Goal: Transaction & Acquisition: Obtain resource

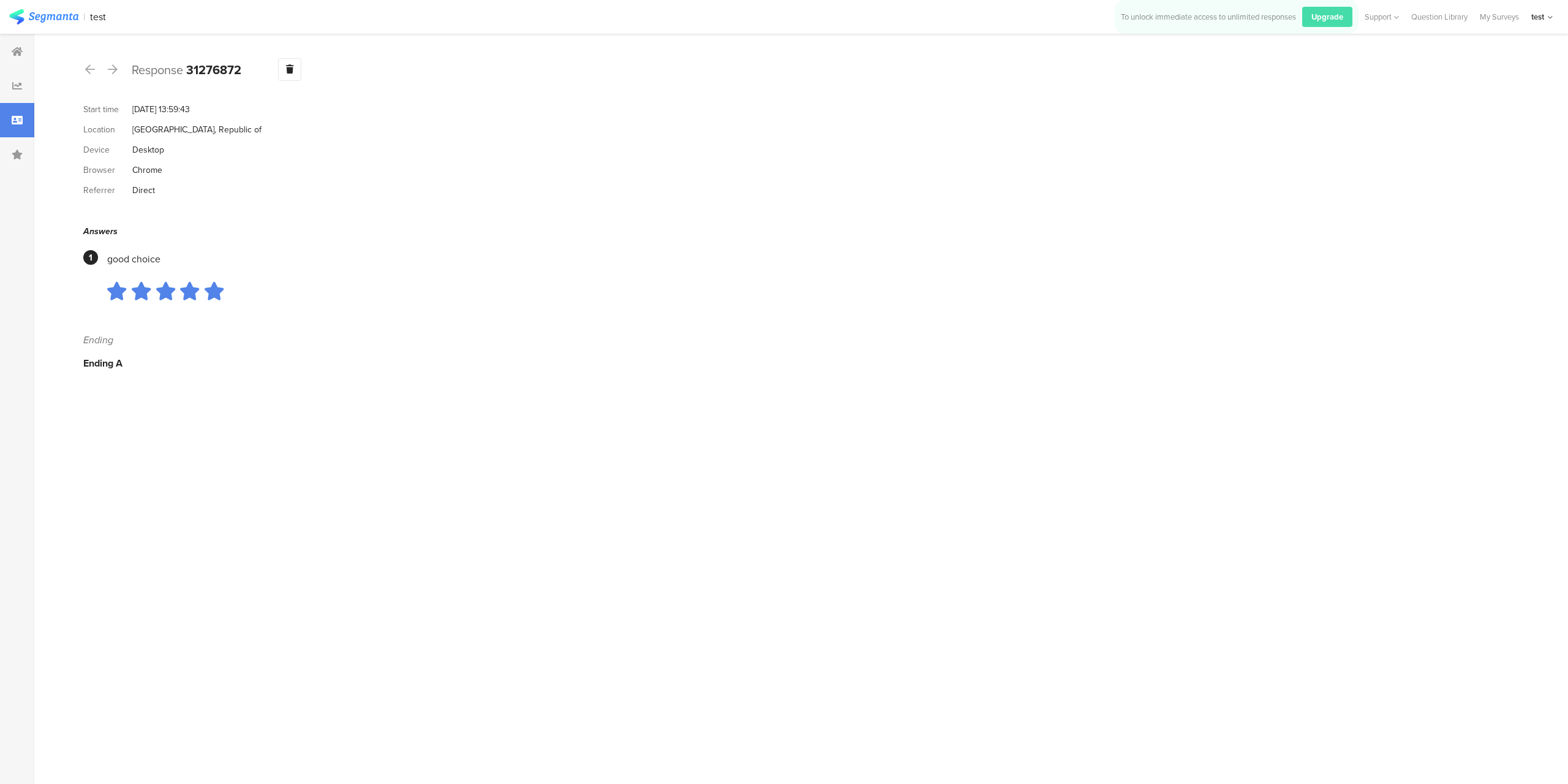
click at [13, 120] on icon at bounding box center [17, 120] width 11 height 10
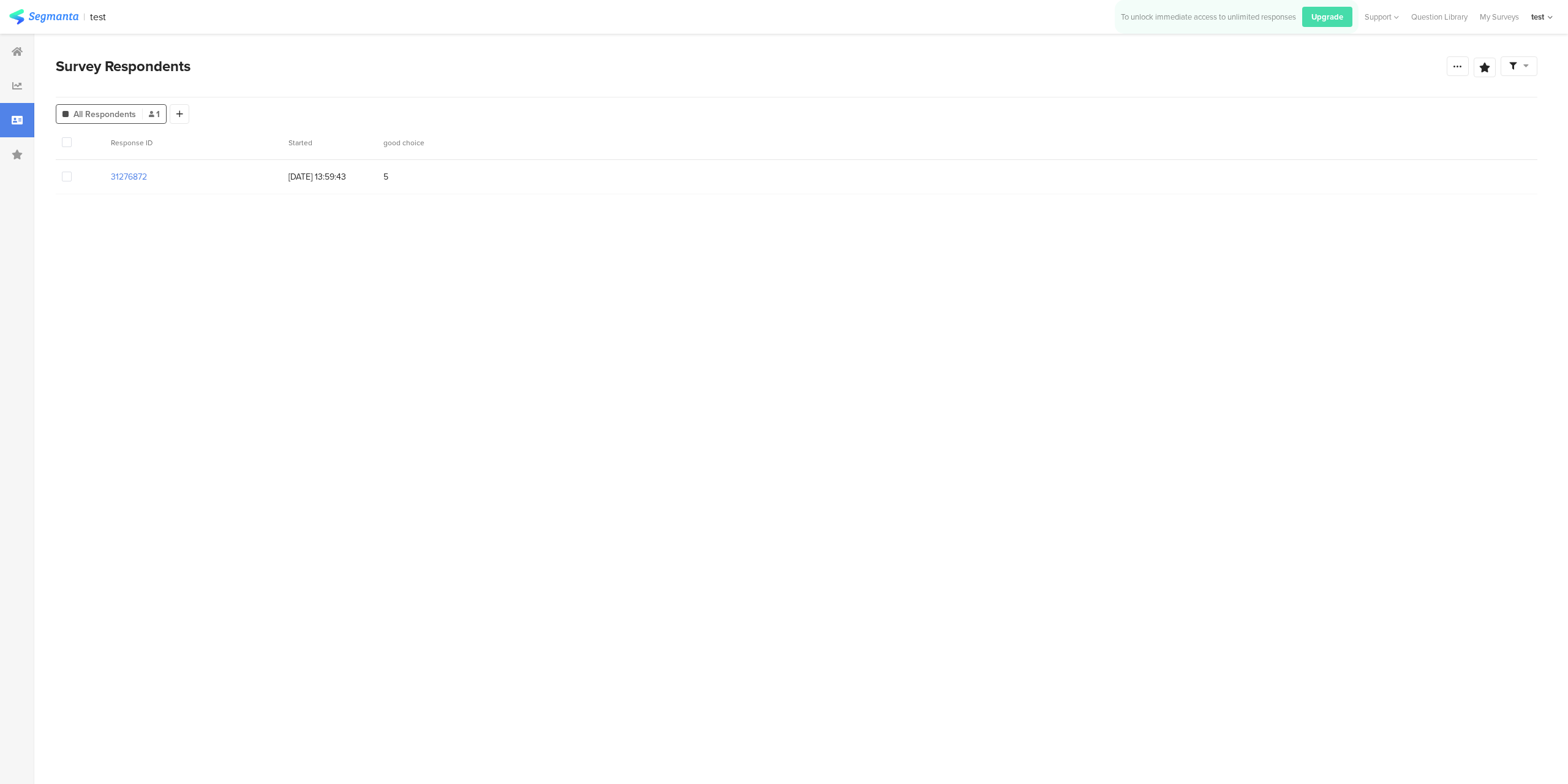
click at [73, 145] on section at bounding box center [80, 142] width 36 height 13
click at [68, 143] on span at bounding box center [67, 142] width 10 height 10
click at [72, 137] on input "checkbox" at bounding box center [72, 137] width 0 height 0
click at [68, 143] on span at bounding box center [67, 142] width 10 height 10
click at [72, 138] on input "checkbox" at bounding box center [72, 138] width 0 height 0
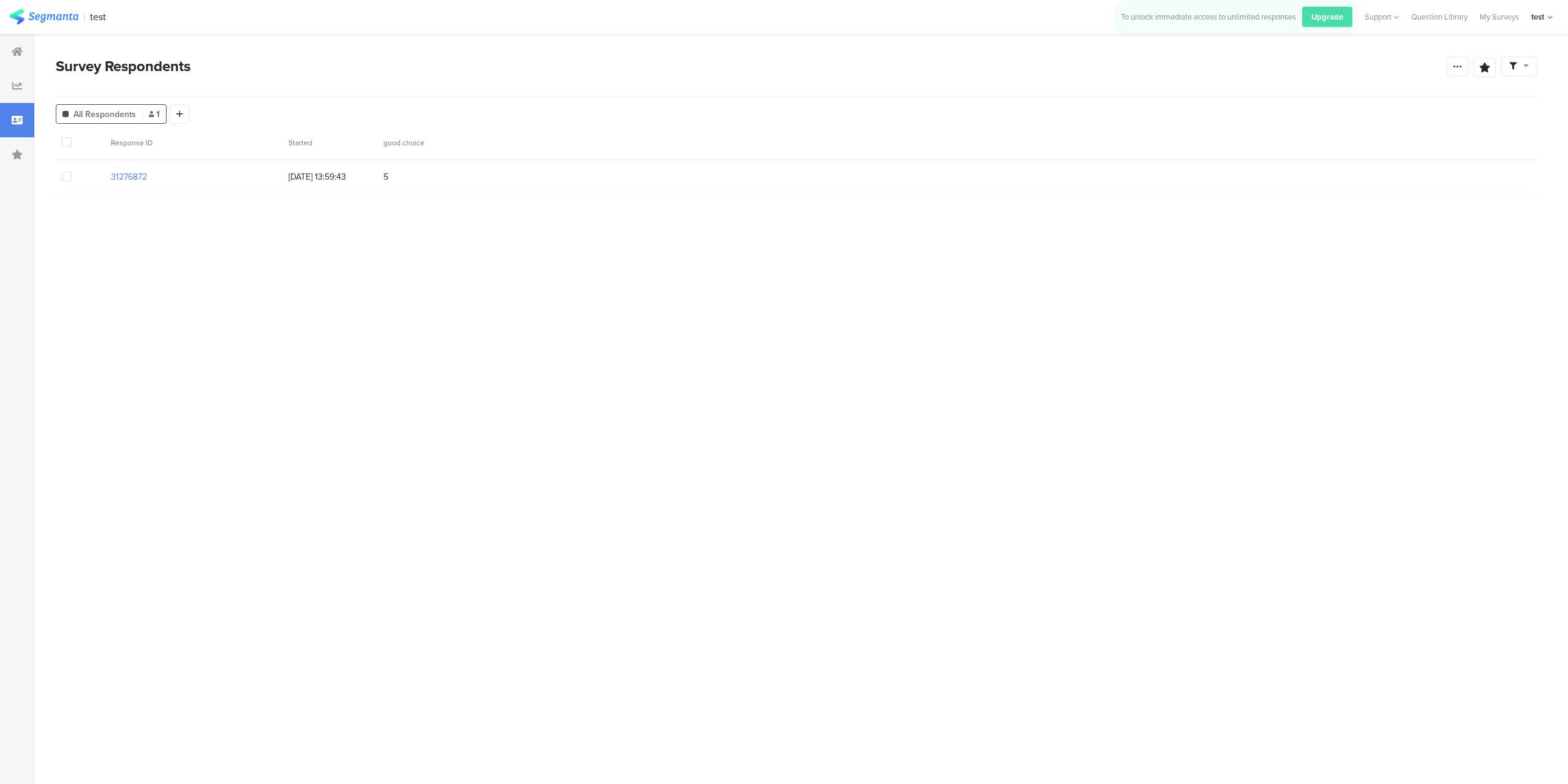
click at [65, 142] on span at bounding box center [67, 142] width 10 height 10
click at [72, 137] on input "checkbox" at bounding box center [72, 137] width 0 height 0
click at [216, 143] on span "Delete" at bounding box center [209, 142] width 25 height 9
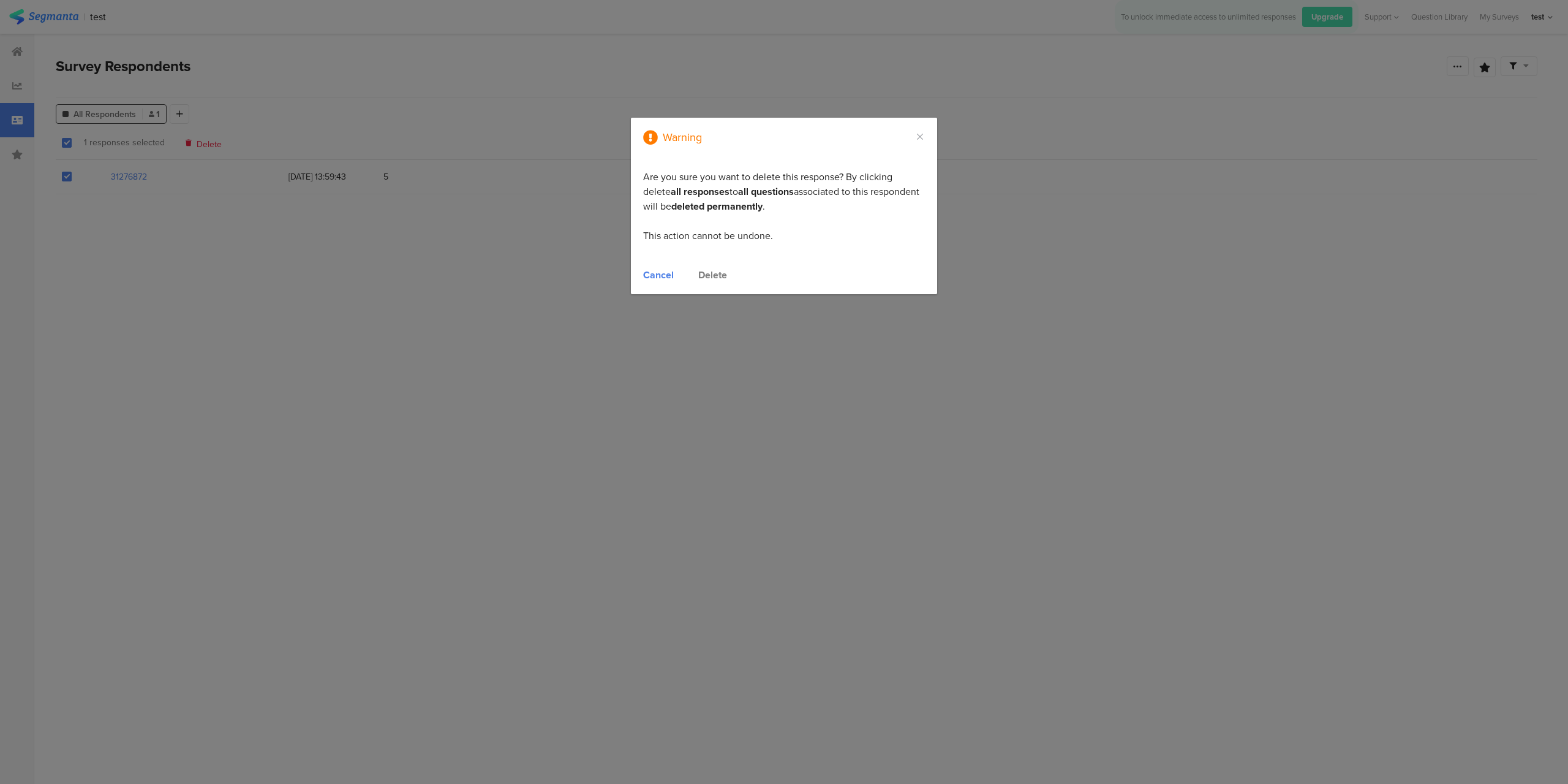
click at [702, 275] on div "Delete" at bounding box center [712, 275] width 29 height 14
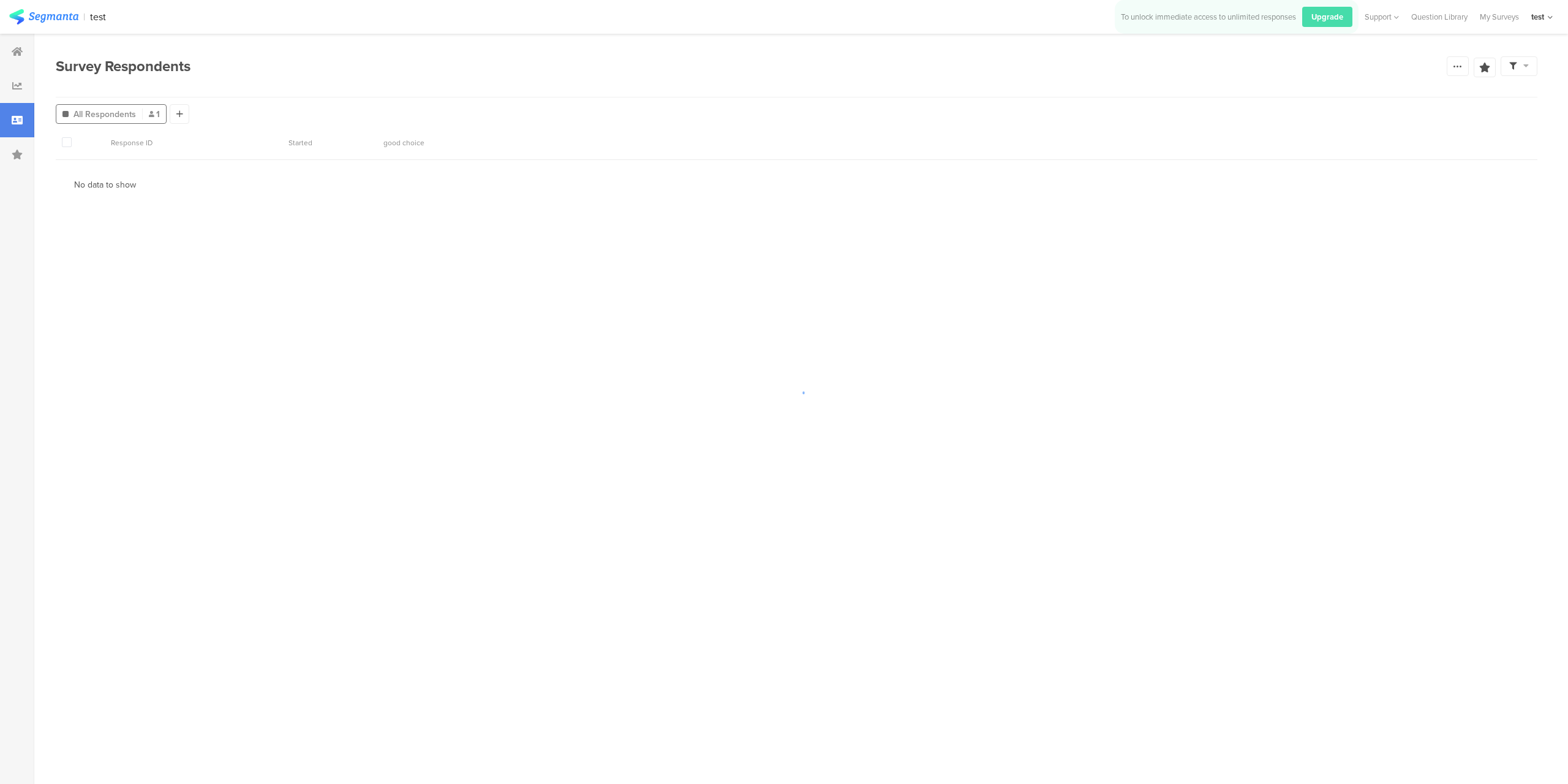
drag, startPoint x: 470, startPoint y: 773, endPoint x: 512, endPoint y: 623, distance: 155.8
click at [507, 619] on div at bounding box center [784, 392] width 1568 height 784
click at [480, 229] on section "Response ID Started good choice No data to show" at bounding box center [797, 416] width 1482 height 631
click at [131, 176] on section "31276872" at bounding box center [129, 177] width 36 height 13
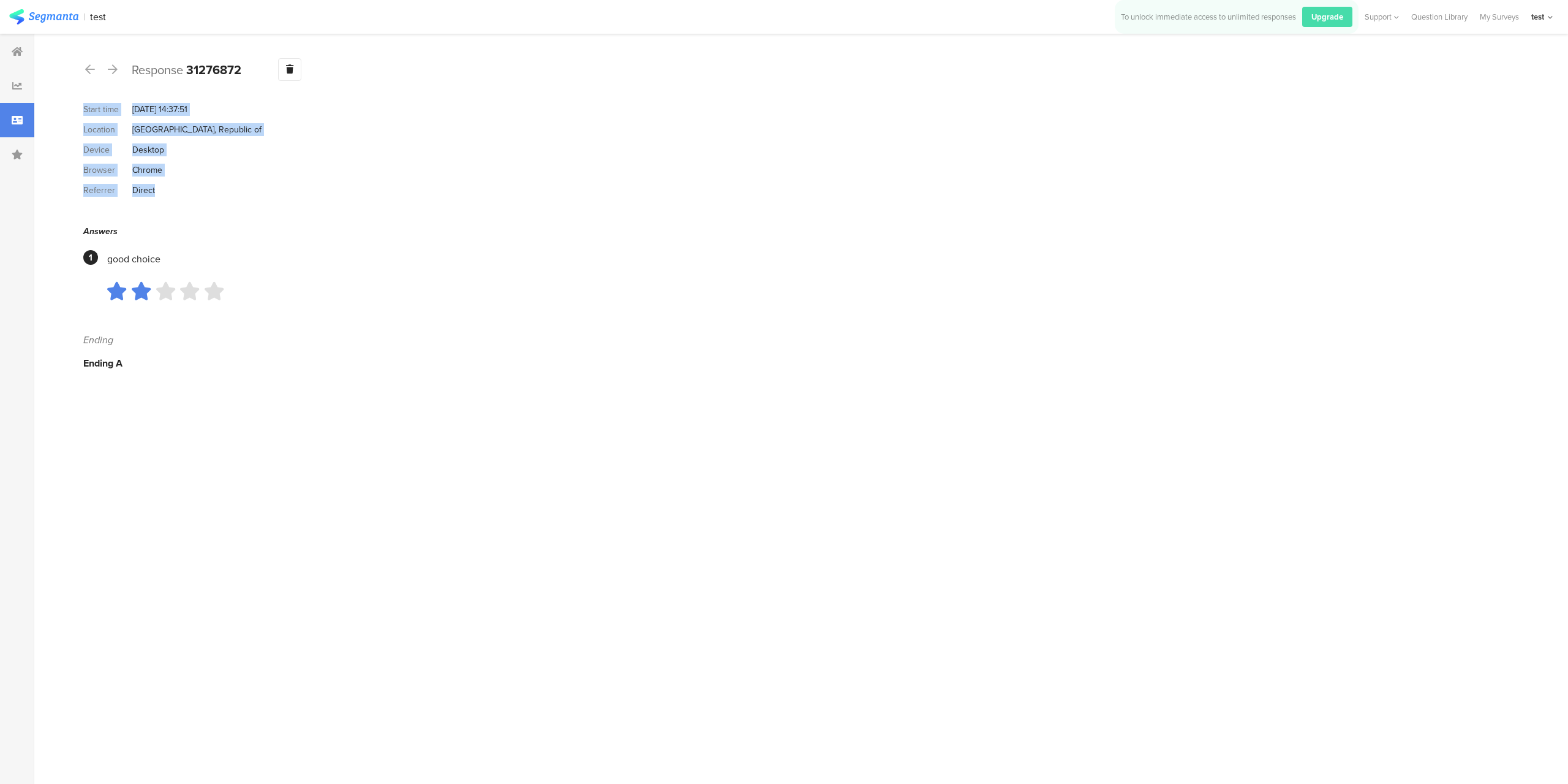
drag, startPoint x: 197, startPoint y: 195, endPoint x: 82, endPoint y: 111, distance: 142.4
click at [82, 111] on section "Response 31276872 Warning Delete Cancel Start time Oct 01, 2025 at 14:37:51 Loc…" at bounding box center [796, 408] width 1524 height 750
click at [279, 72] on div at bounding box center [290, 69] width 23 height 23
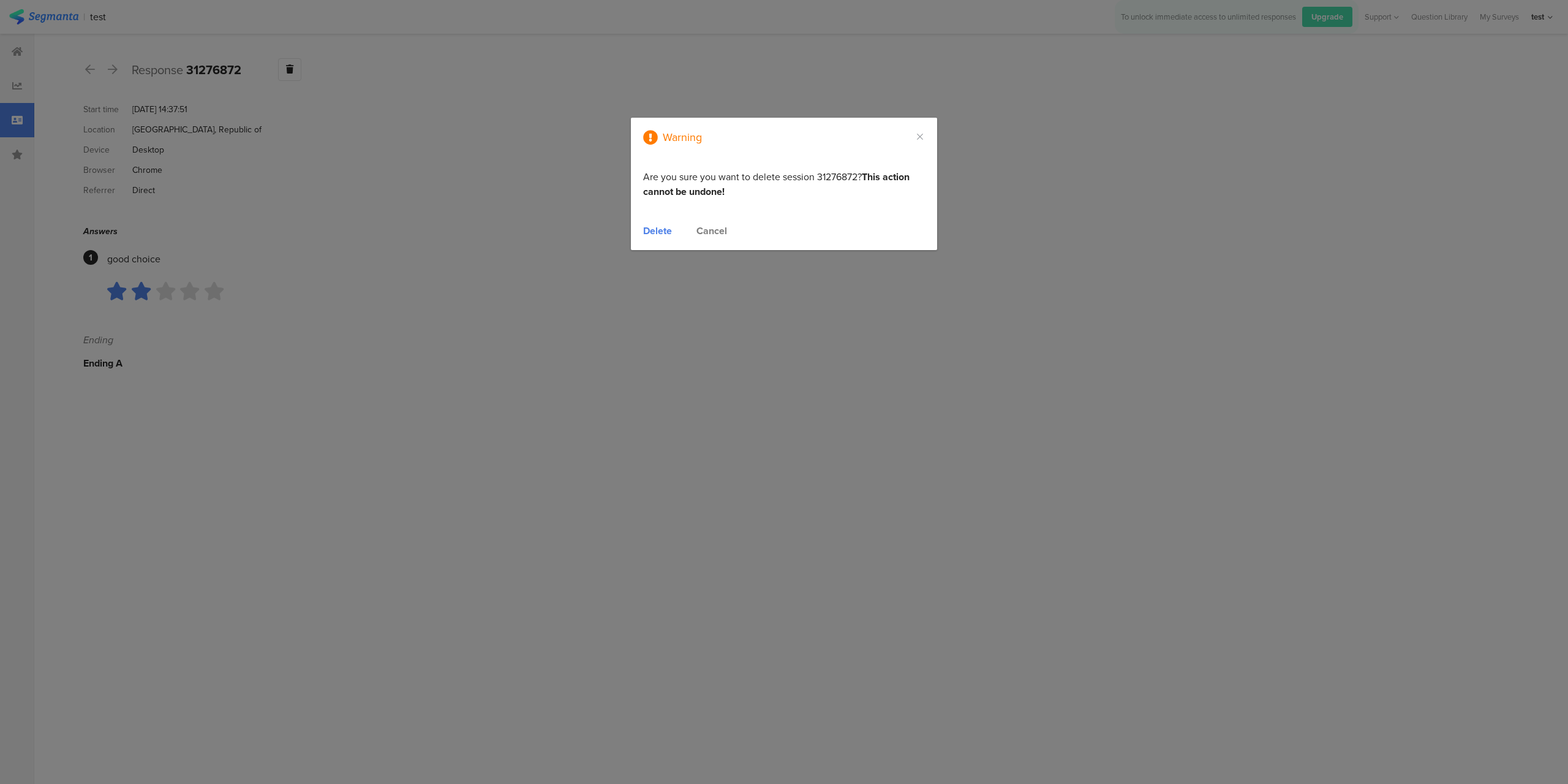
click at [708, 224] on div "Cancel" at bounding box center [711, 231] width 30 height 14
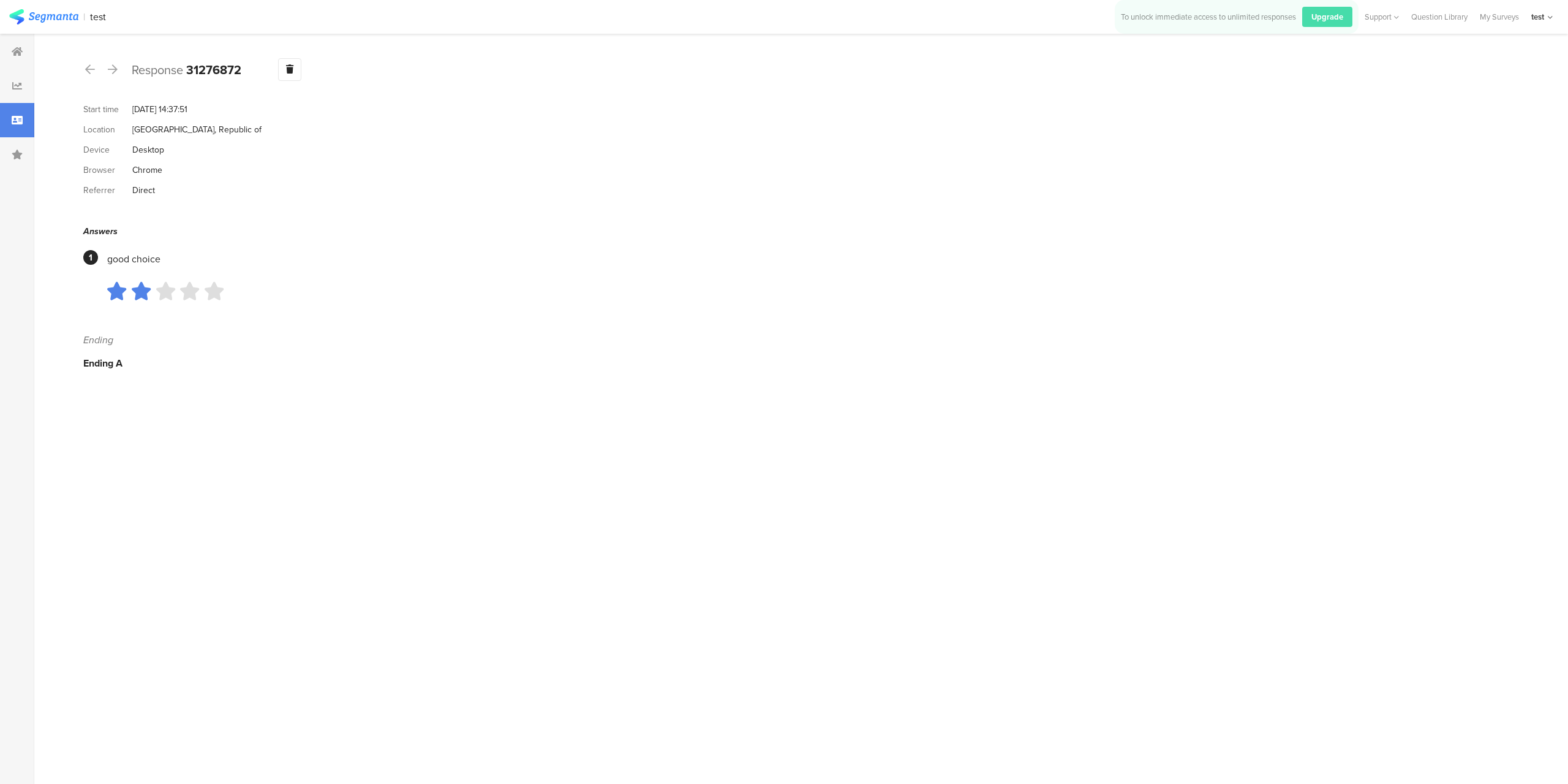
click at [24, 124] on div at bounding box center [17, 120] width 34 height 34
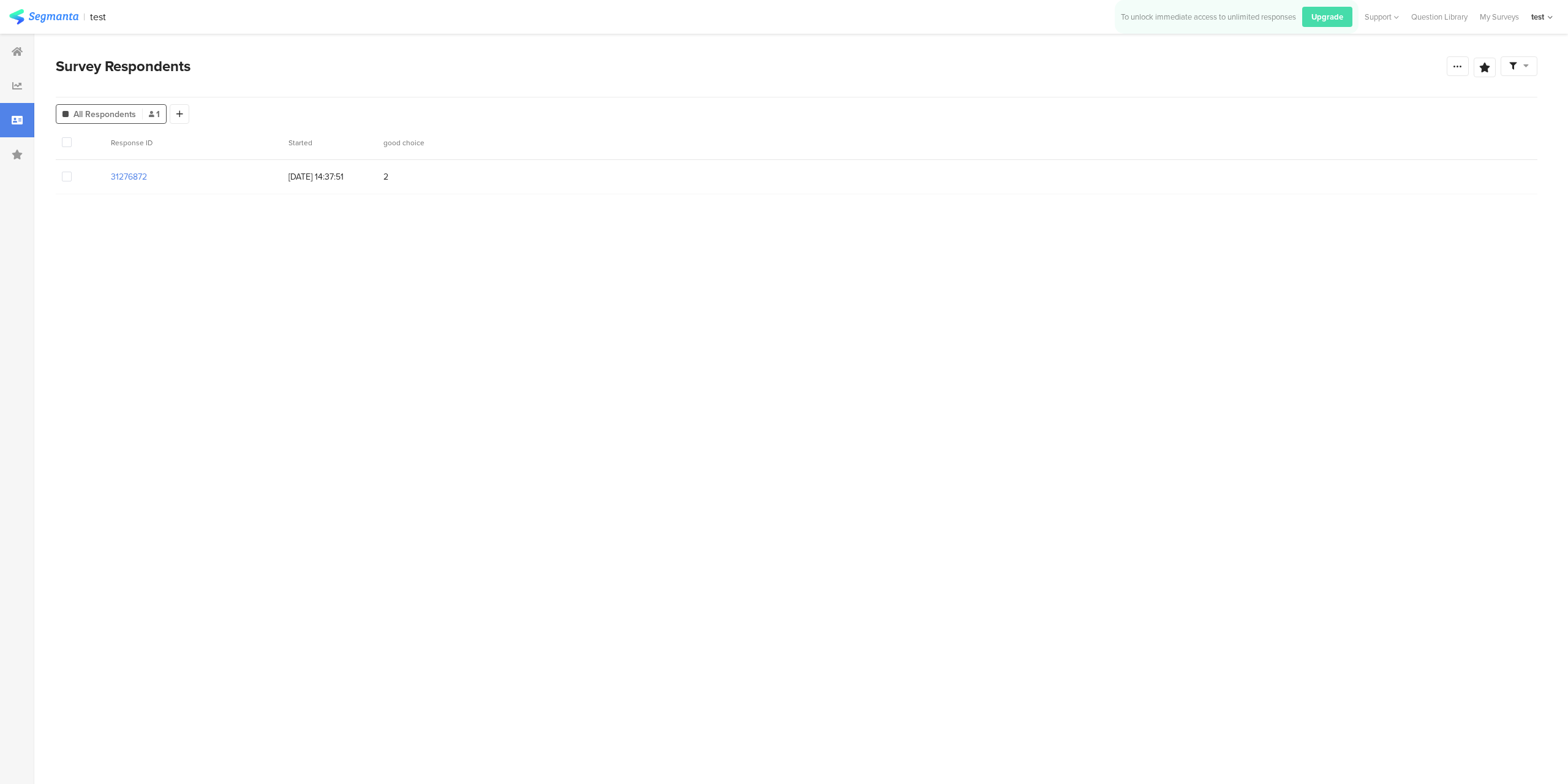
click at [352, 607] on section "Response ID Started good choice 31276872 01/10/2025 14:37:51 2" at bounding box center [797, 441] width 1482 height 631
click at [954, 420] on section "Response ID Started good choice 31276872 01/10/2025 14:37:51 2" at bounding box center [797, 441] width 1482 height 631
click at [1518, 61] on span at bounding box center [1518, 66] width 19 height 11
click at [830, 191] on div "31276872 01/10/2025 14:37:51 2" at bounding box center [797, 177] width 1482 height 34
click at [24, 110] on div at bounding box center [17, 120] width 34 height 34
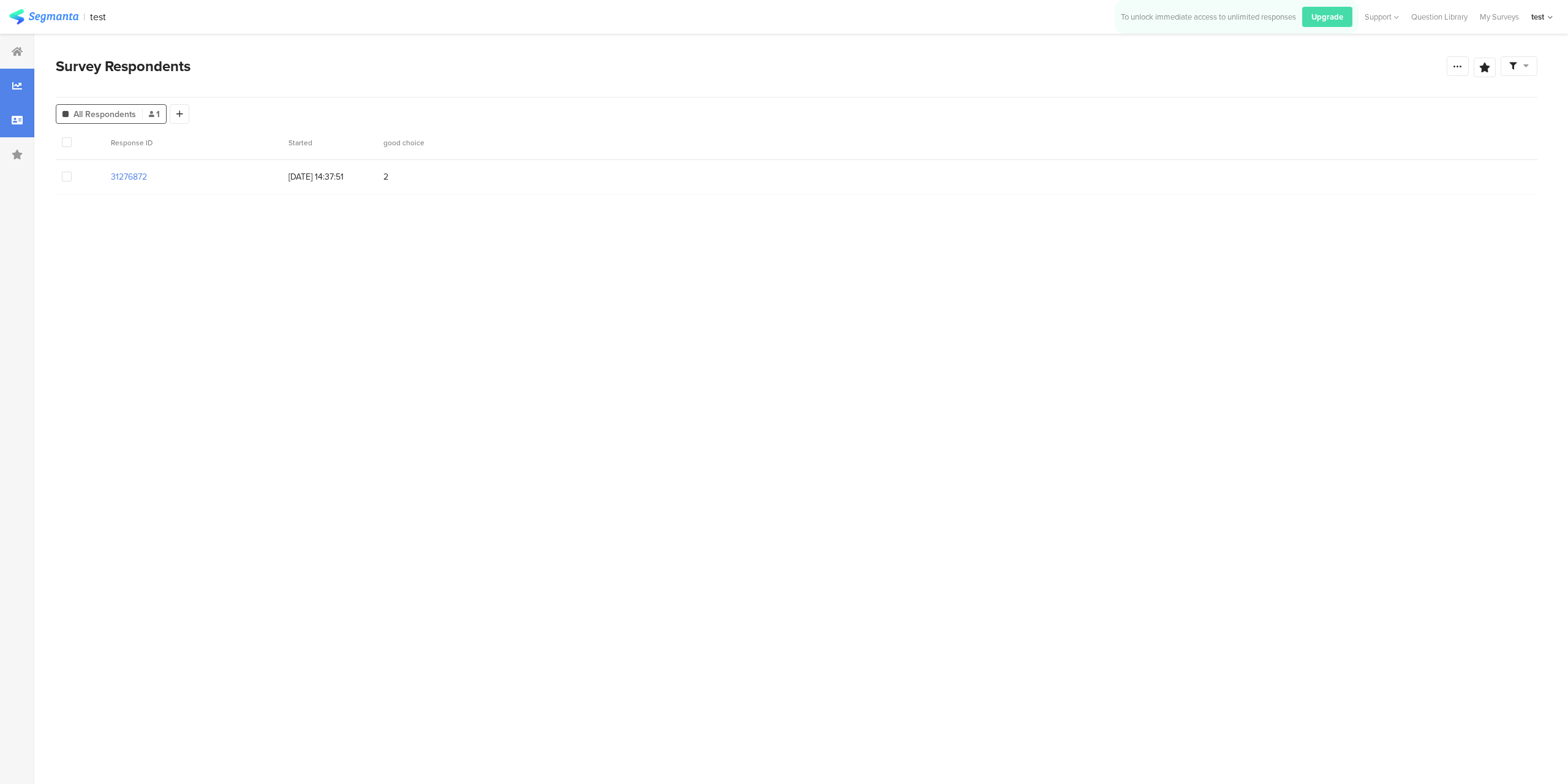
click at [23, 91] on div at bounding box center [17, 86] width 34 height 34
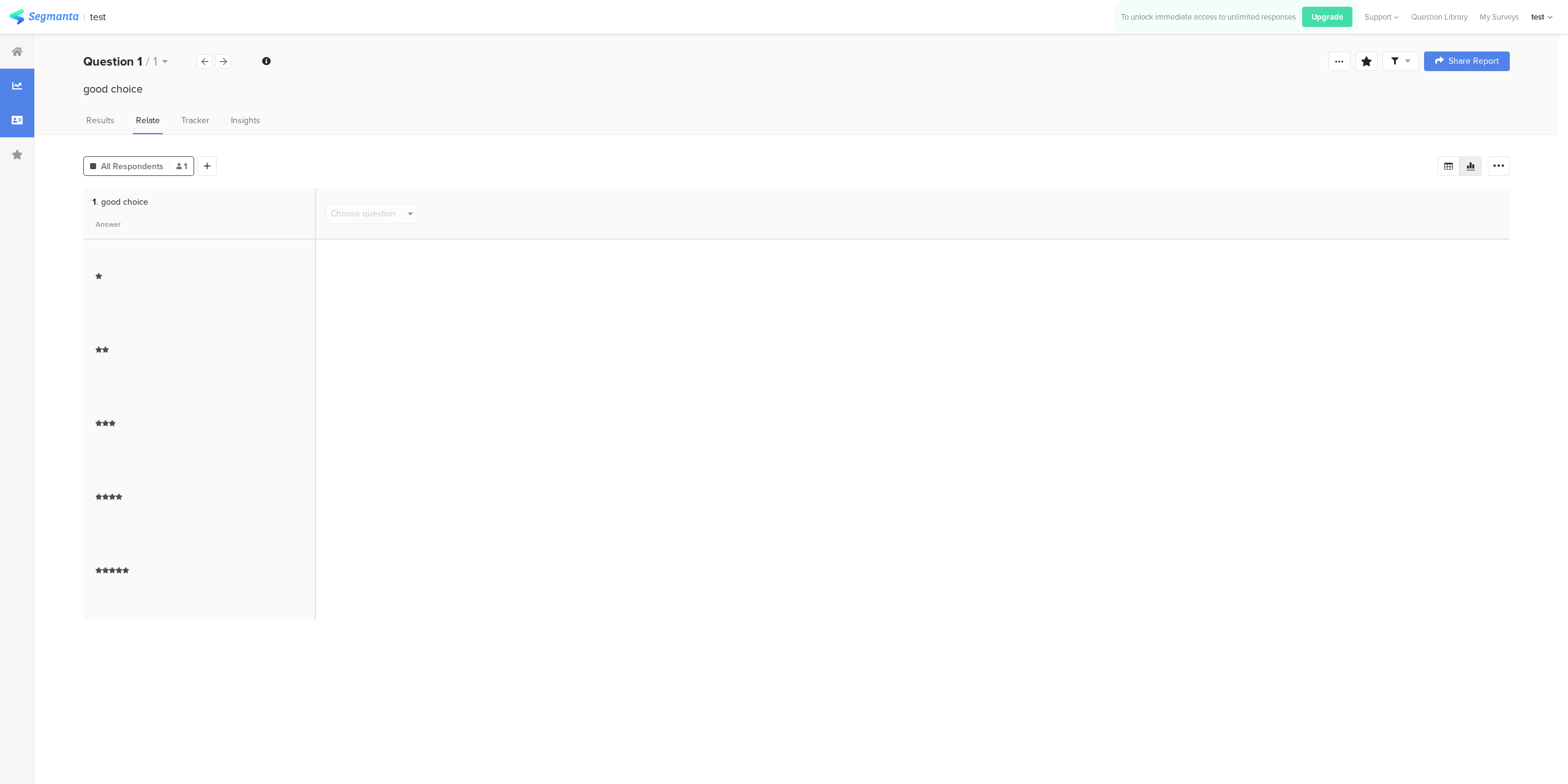
click at [19, 121] on icon at bounding box center [17, 120] width 11 height 10
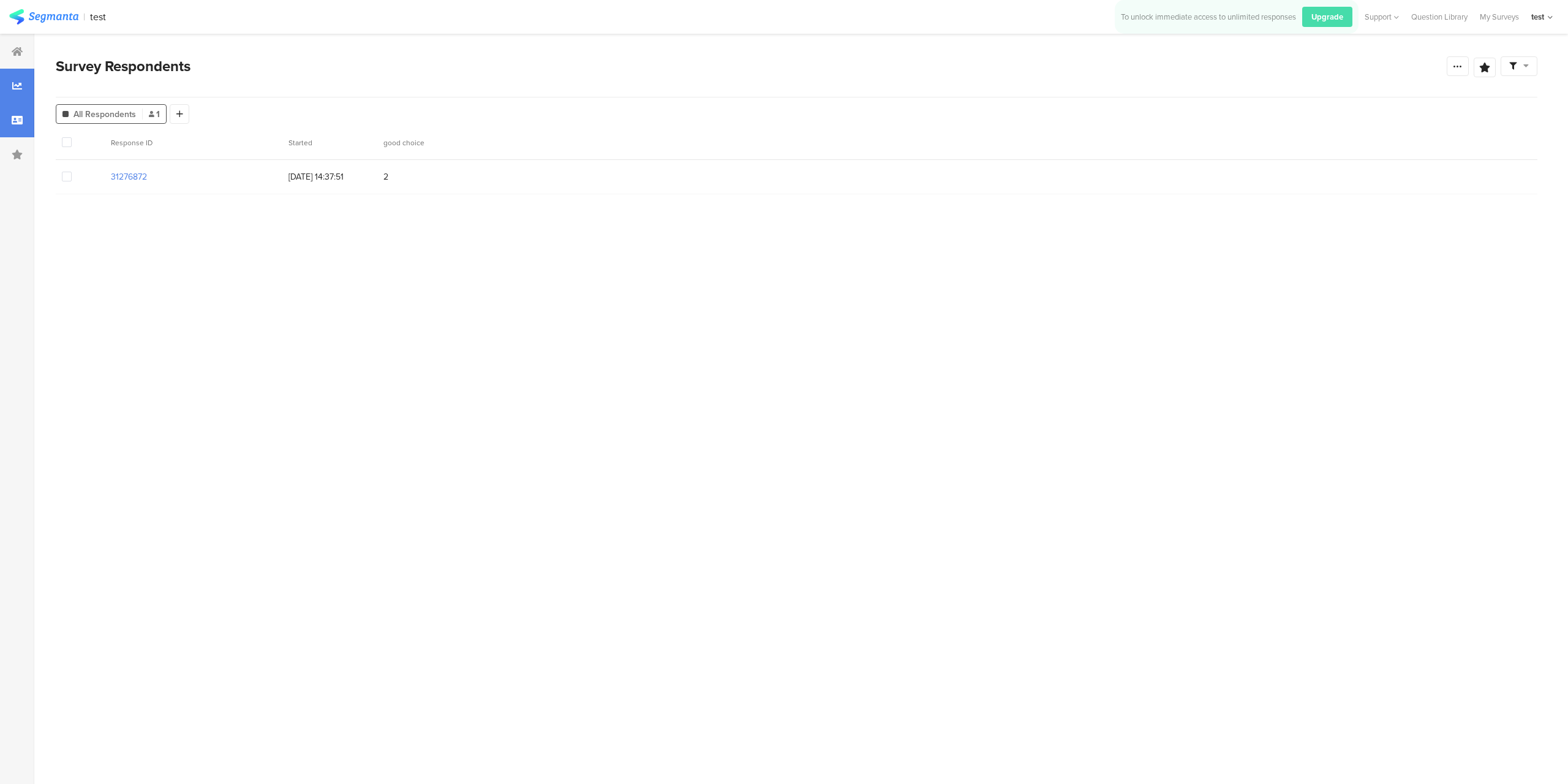
click at [28, 75] on div at bounding box center [17, 86] width 34 height 34
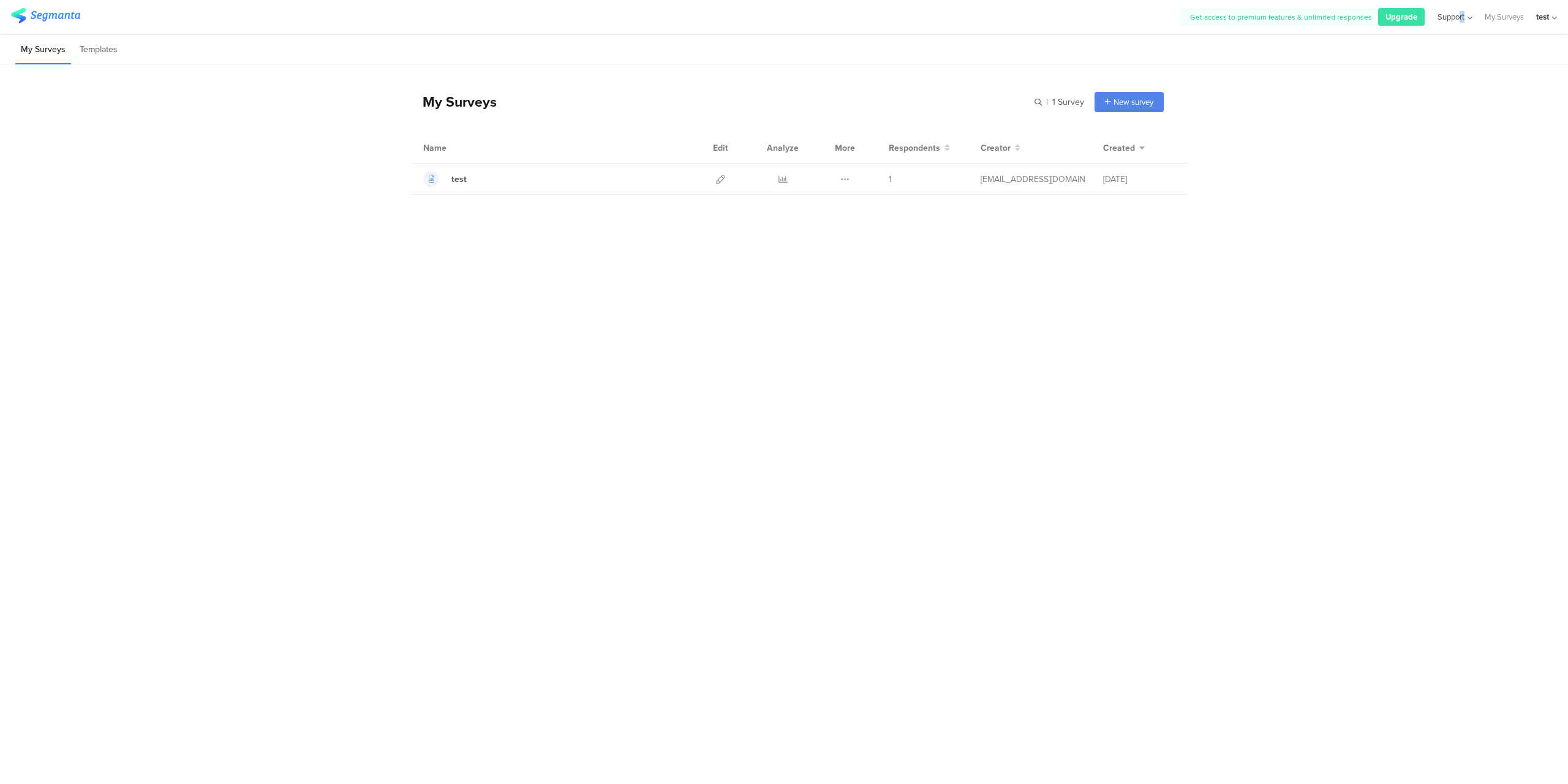
drag, startPoint x: 1464, startPoint y: 18, endPoint x: 1458, endPoint y: 25, distance: 9.2
click at [1458, 25] on div "Support" at bounding box center [1455, 16] width 36 height 33
click at [1368, 52] on div "Help Center" at bounding box center [1395, 57] width 153 height 27
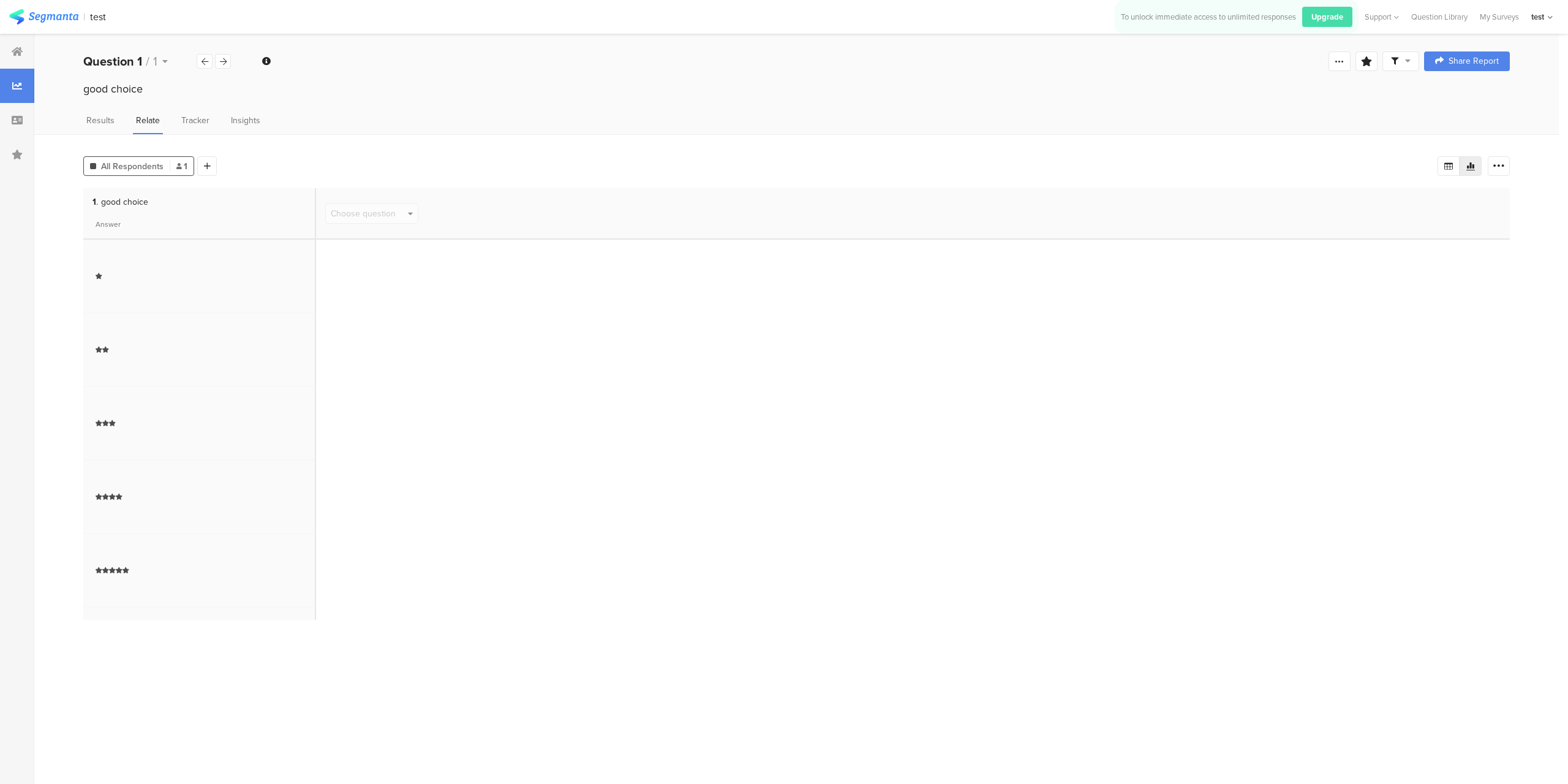
click at [100, 113] on div "good choice" at bounding box center [796, 100] width 1524 height 39
click at [100, 118] on span "Results" at bounding box center [100, 121] width 28 height 13
click at [1506, 166] on div at bounding box center [1499, 166] width 22 height 19
drag, startPoint x: 1397, startPoint y: 131, endPoint x: 1443, endPoint y: 87, distance: 63.7
click at [1395, 131] on div "Results Relate Tracker Insights" at bounding box center [796, 124] width 1524 height 20
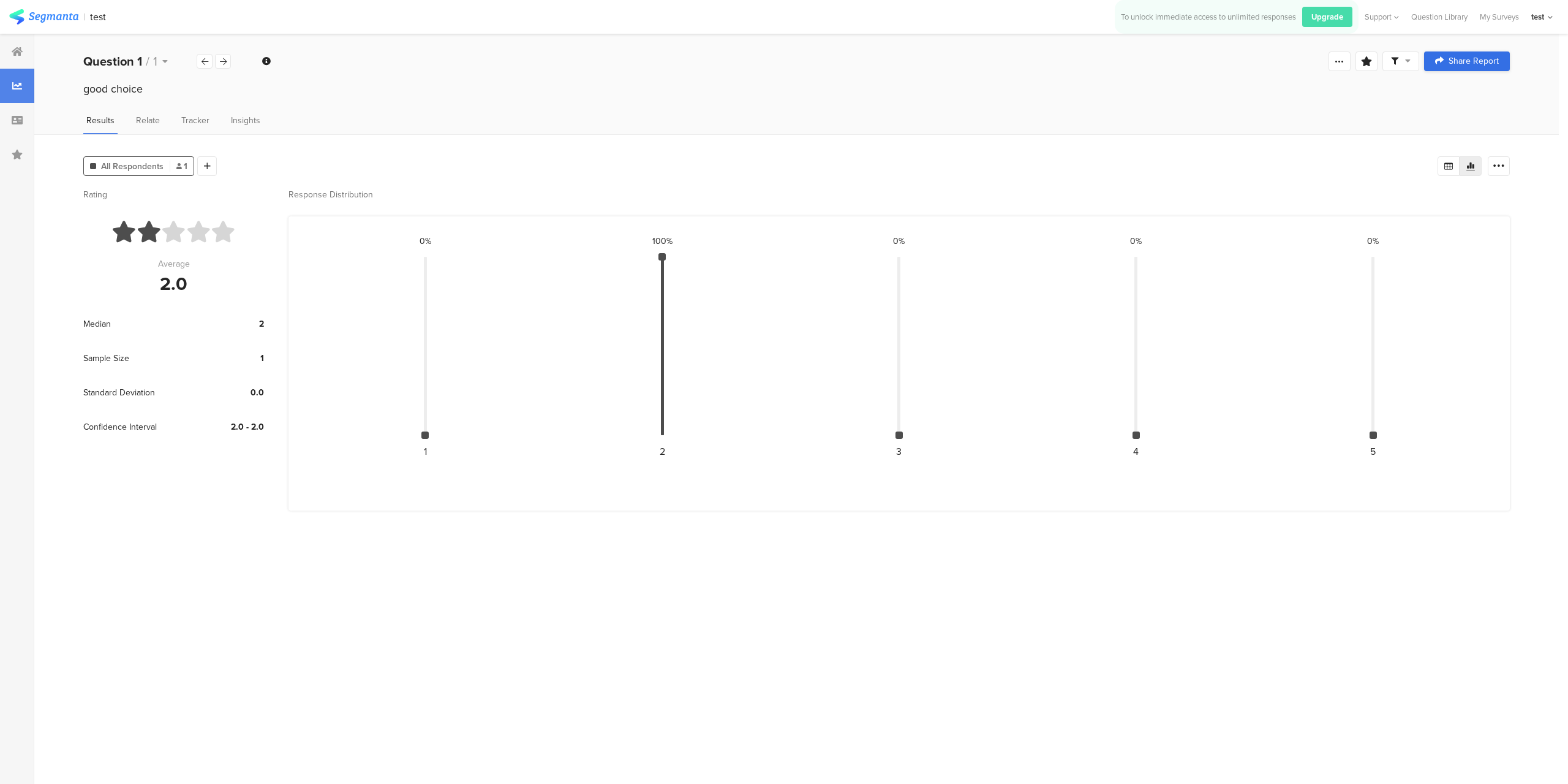
click at [1477, 58] on span "Share Report" at bounding box center [1473, 61] width 51 height 9
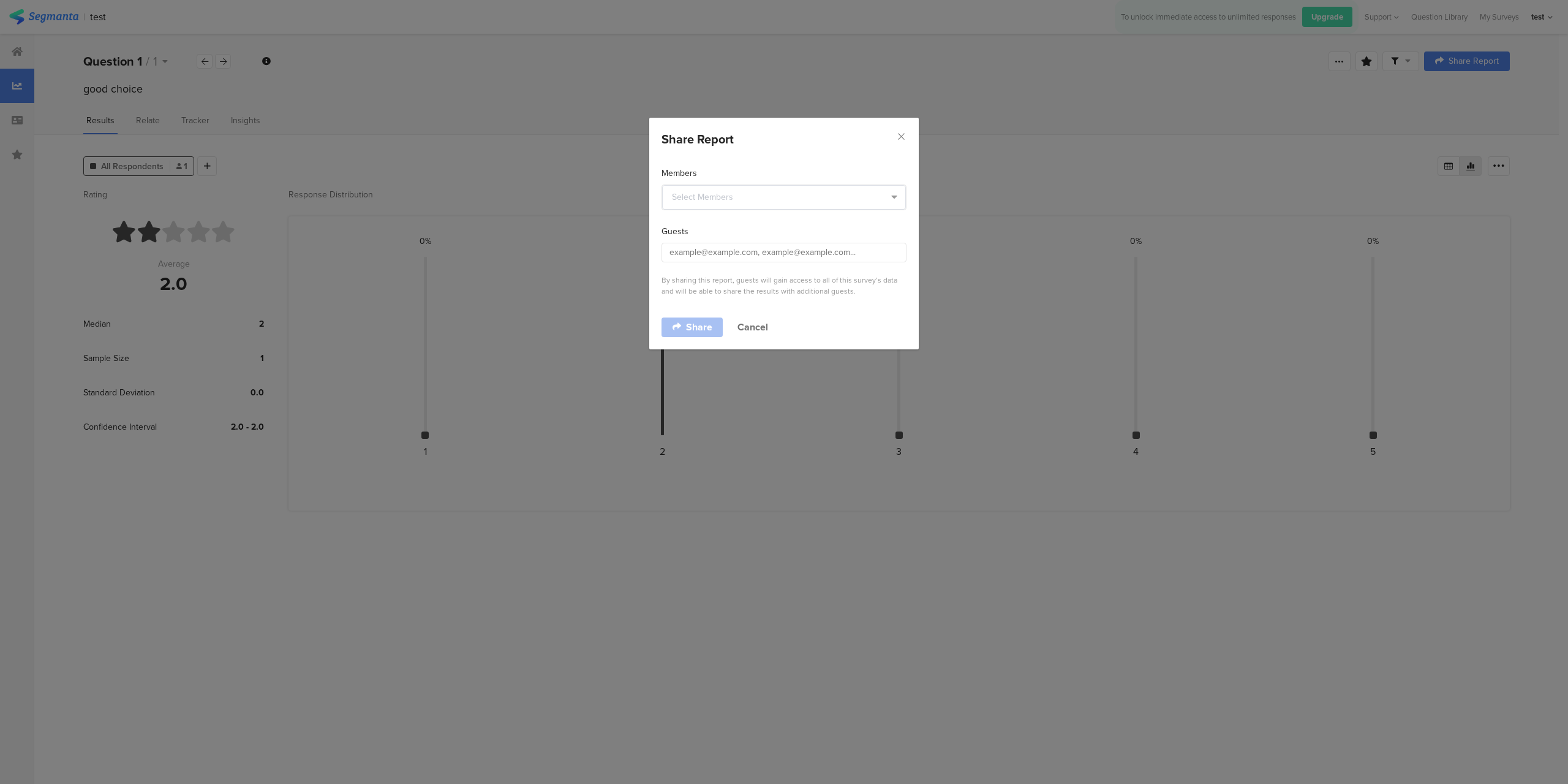
click at [753, 323] on button "Cancel" at bounding box center [753, 327] width 30 height 14
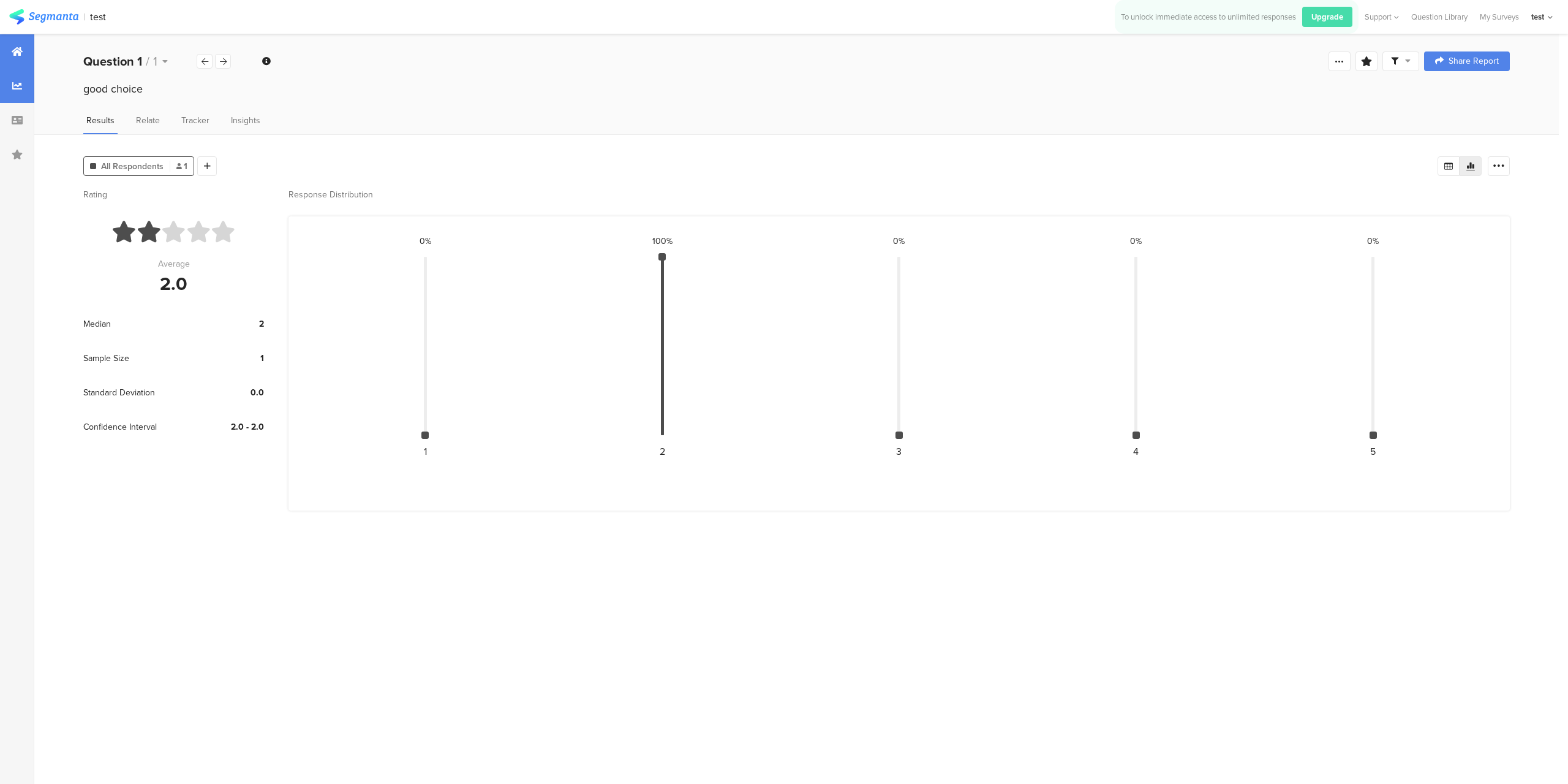
drag, startPoint x: 19, startPoint y: 45, endPoint x: 30, endPoint y: 41, distance: 11.7
click at [19, 47] on div at bounding box center [17, 51] width 34 height 34
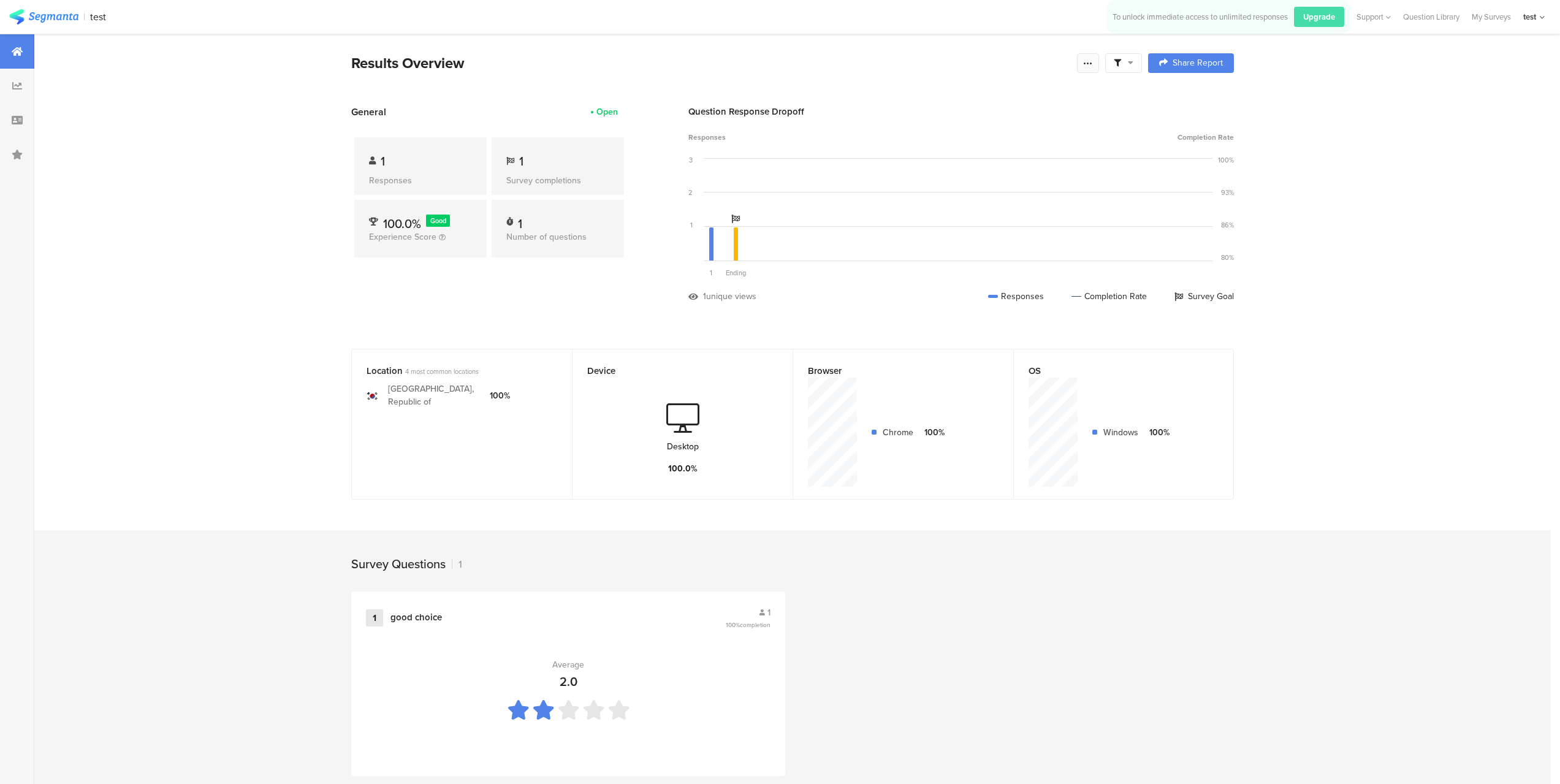
click at [1093, 63] on icon at bounding box center [1088, 63] width 10 height 10
click at [999, 183] on div "Export Results" at bounding box center [1005, 187] width 196 height 12
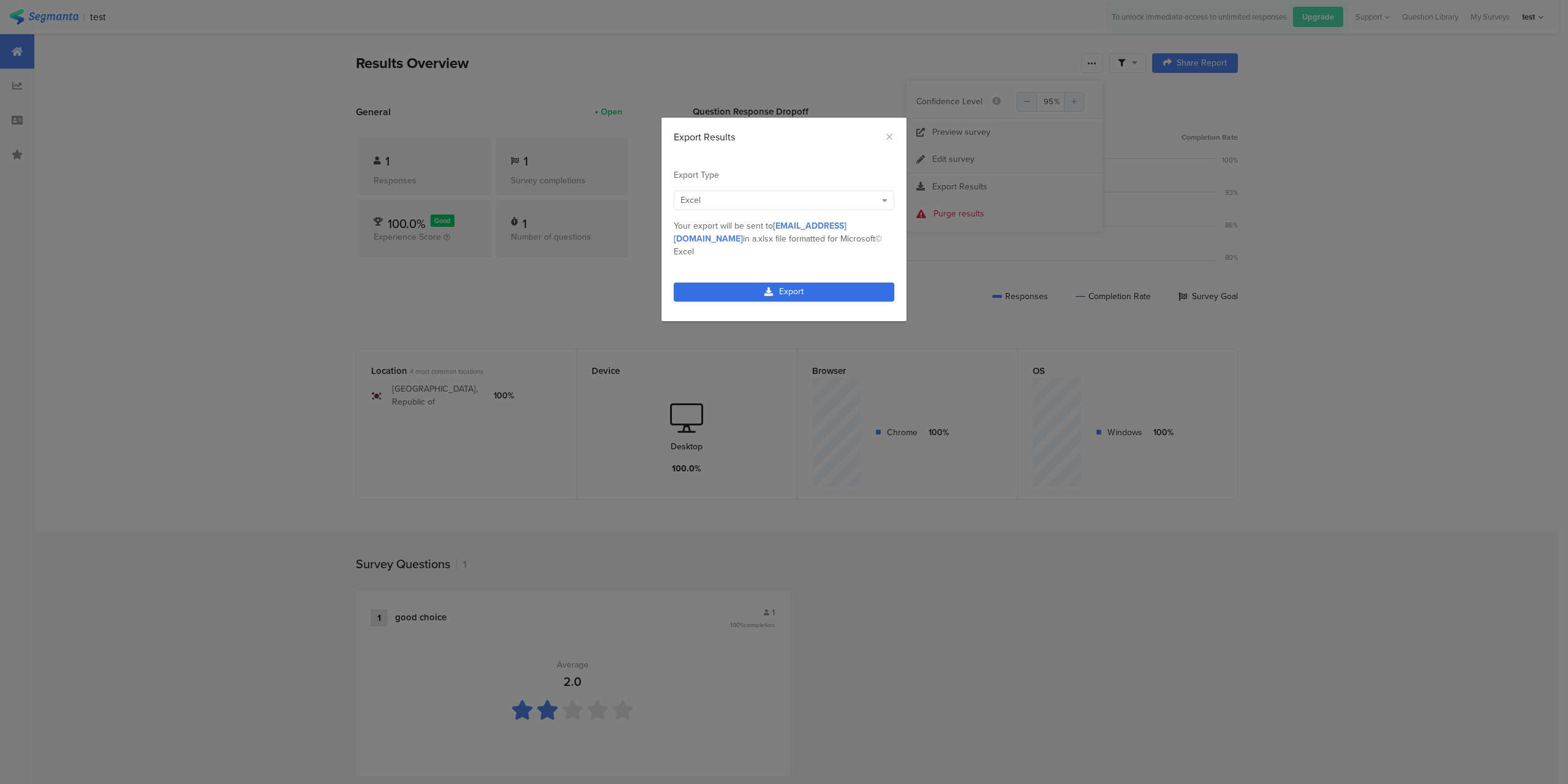
click at [784, 282] on link "Export" at bounding box center [784, 292] width 221 height 19
